Goal: Task Accomplishment & Management: Use online tool/utility

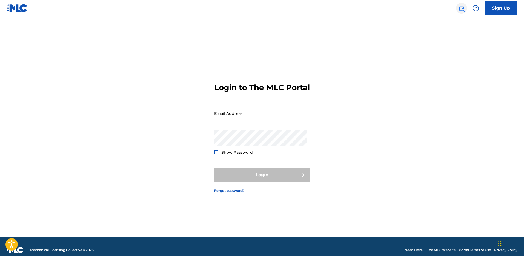
click at [465, 7] on img at bounding box center [462, 8] width 7 height 7
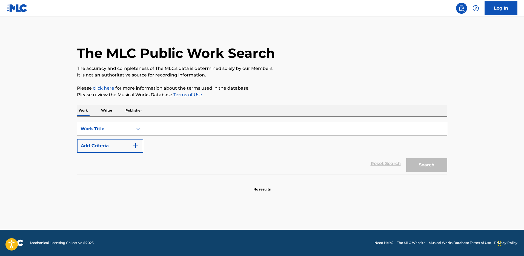
click at [463, 5] on img at bounding box center [462, 8] width 7 height 7
click at [190, 130] on input "Search Form" at bounding box center [295, 128] width 304 height 13
type input "good love"
click at [407, 158] on button "Search" at bounding box center [427, 165] width 41 height 14
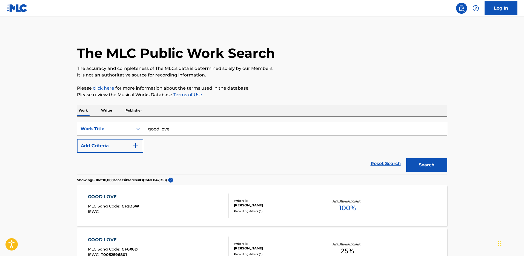
click at [113, 153] on div "Reset Search Search" at bounding box center [262, 164] width 371 height 22
click at [119, 146] on button "Add Criteria" at bounding box center [110, 146] width 66 height 14
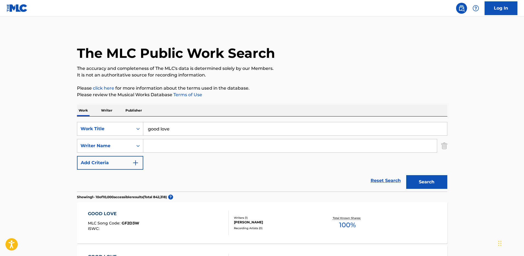
click at [497, 11] on link "Log In" at bounding box center [501, 8] width 33 height 14
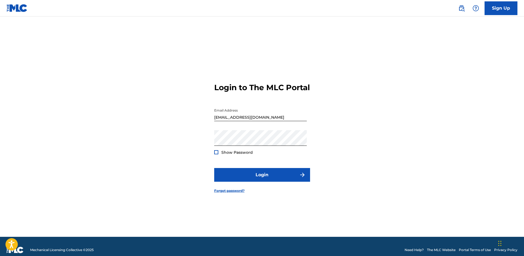
click at [287, 121] on input "[EMAIL_ADDRESS][DOMAIN_NAME]" at bounding box center [260, 114] width 93 height 16
type input "[EMAIL_ADDRESS][DOMAIN_NAME]"
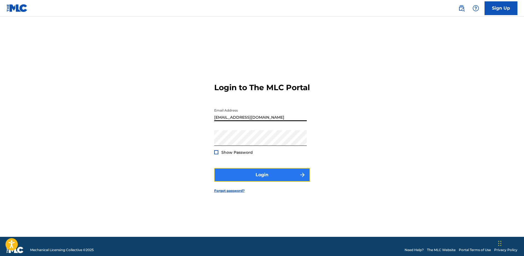
click at [277, 176] on button "Login" at bounding box center [262, 175] width 96 height 14
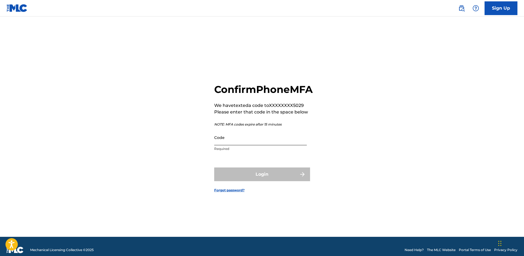
click at [263, 145] on input "Code" at bounding box center [260, 138] width 93 height 16
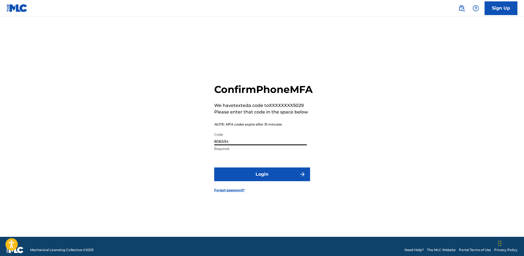
type input "806534"
click at [214, 168] on button "Login" at bounding box center [262, 175] width 96 height 14
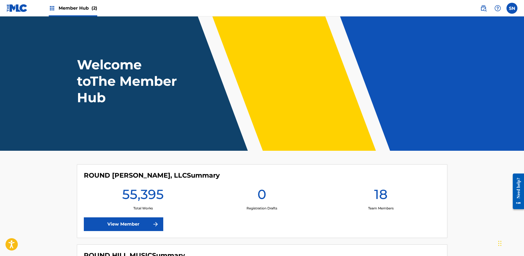
click at [9, 10] on img at bounding box center [17, 8] width 21 height 8
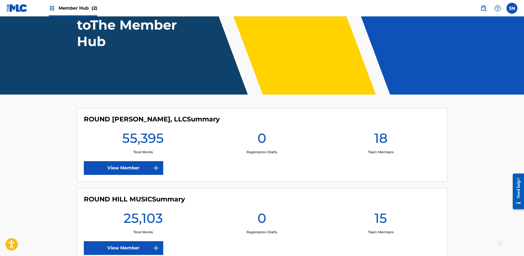
scroll to position [95, 0]
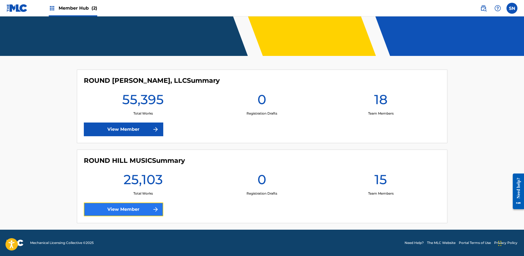
click at [135, 210] on link "View Member" at bounding box center [124, 210] width 80 height 14
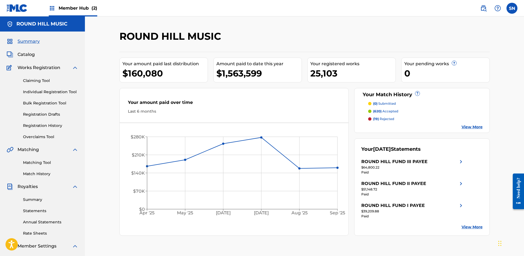
click at [43, 76] on div "Claiming Tool Individual Registration Tool Bulk Registration Tool Registration …" at bounding box center [43, 105] width 72 height 69
click at [43, 78] on link "Claiming Tool" at bounding box center [50, 81] width 55 height 6
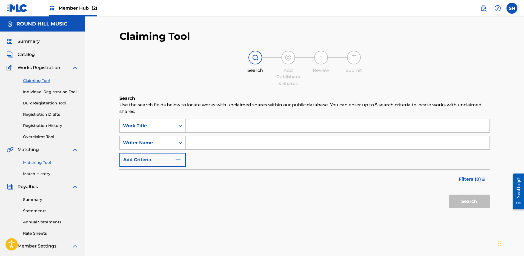
click at [29, 164] on link "Matching Tool" at bounding box center [50, 163] width 55 height 6
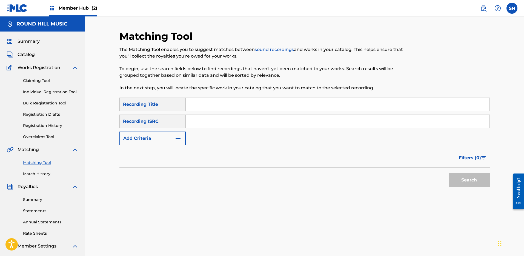
click at [230, 107] on input "Search Form" at bounding box center [338, 104] width 304 height 13
type input "good love"
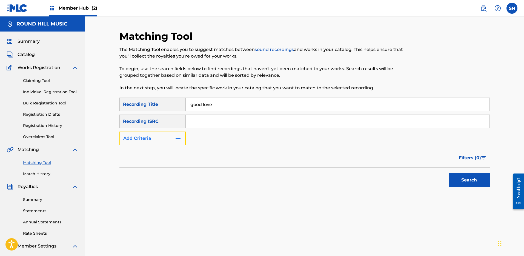
click at [175, 138] on img "Search Form" at bounding box center [178, 138] width 7 height 7
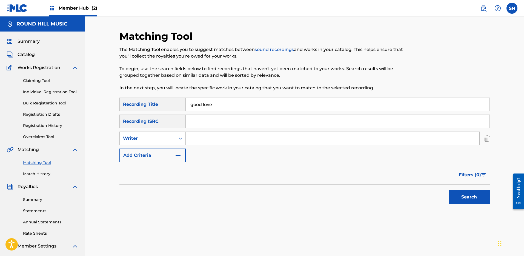
click at [222, 137] on input "Search Form" at bounding box center [333, 138] width 294 height 13
click at [171, 140] on div "Writer" at bounding box center [147, 138] width 49 height 7
click at [164, 149] on div "Recording Artist" at bounding box center [153, 152] width 66 height 14
click at [213, 135] on input "Search Form" at bounding box center [333, 138] width 294 height 13
type input "[PERSON_NAME]"
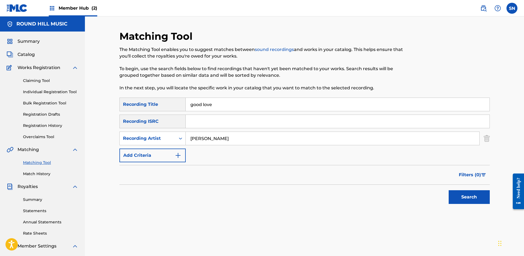
click at [449, 190] on button "Search" at bounding box center [469, 197] width 41 height 14
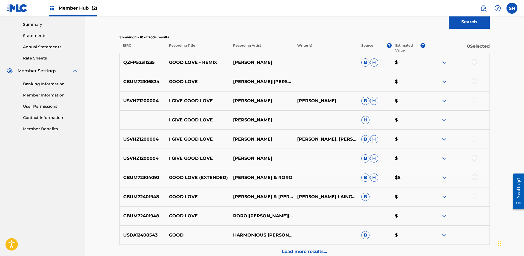
scroll to position [117, 0]
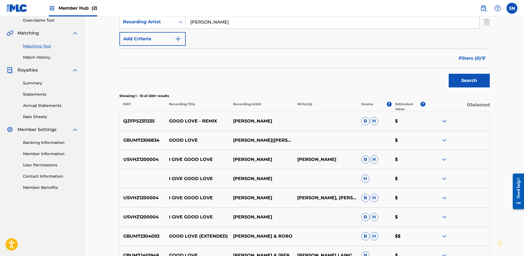
click at [445, 122] on img at bounding box center [444, 121] width 7 height 7
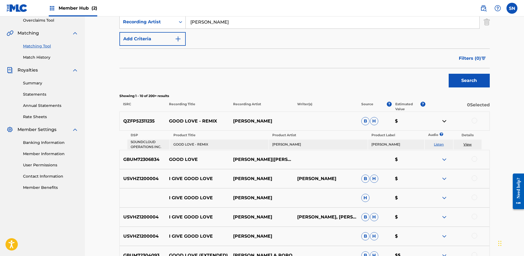
click at [445, 121] on img at bounding box center [444, 121] width 7 height 7
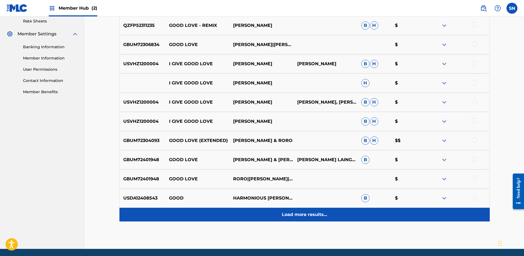
click at [306, 220] on div "Load more results..." at bounding box center [305, 215] width 371 height 14
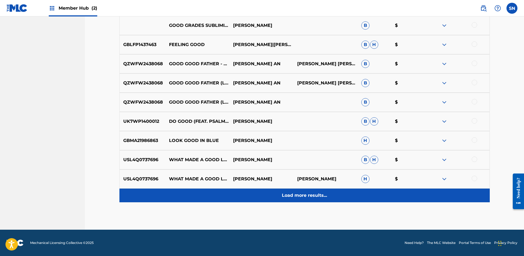
click at [308, 193] on p "Load more results..." at bounding box center [304, 195] width 45 height 7
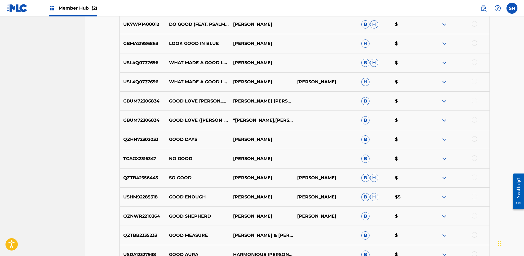
scroll to position [615, 0]
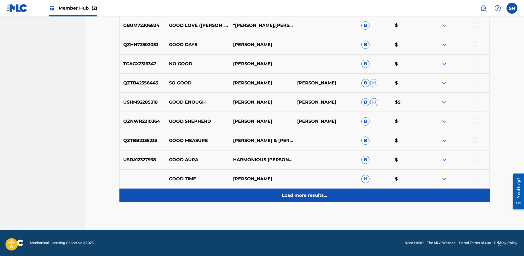
click at [310, 197] on p "Load more results..." at bounding box center [304, 195] width 45 height 7
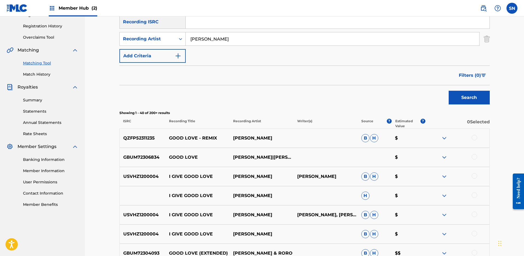
scroll to position [100, 0]
